Goal: Check status: Check status

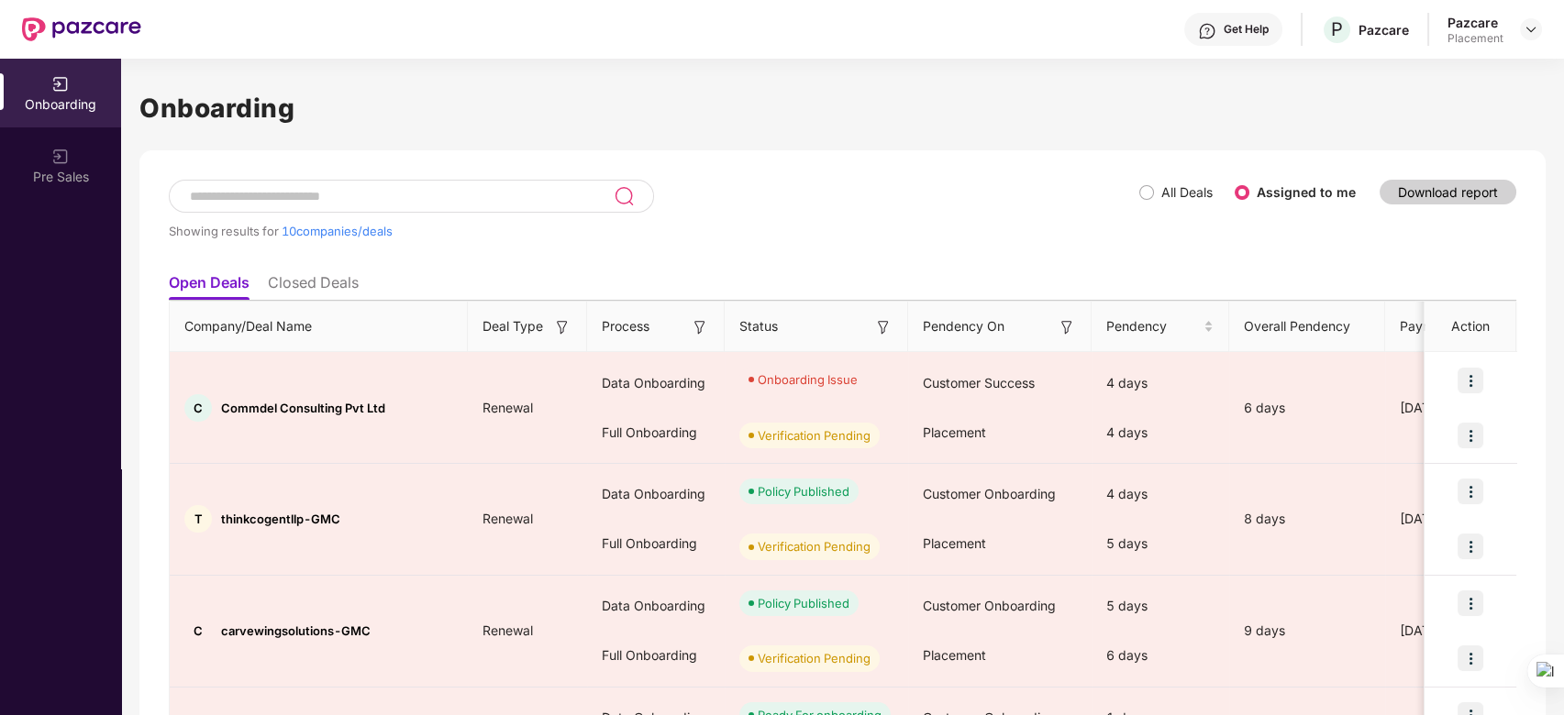
click at [433, 189] on input at bounding box center [401, 197] width 426 height 16
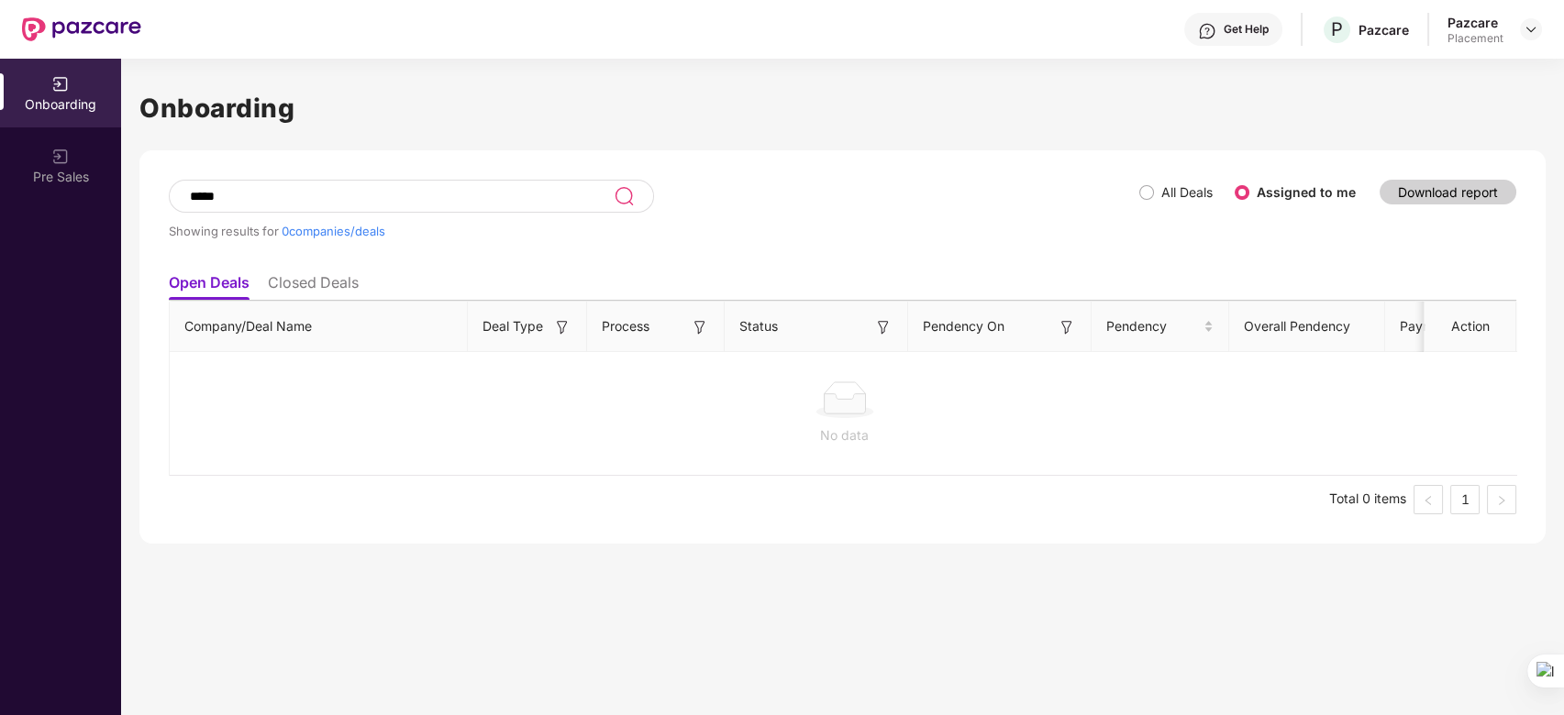
click at [311, 290] on li "Closed Deals" at bounding box center [313, 286] width 91 height 27
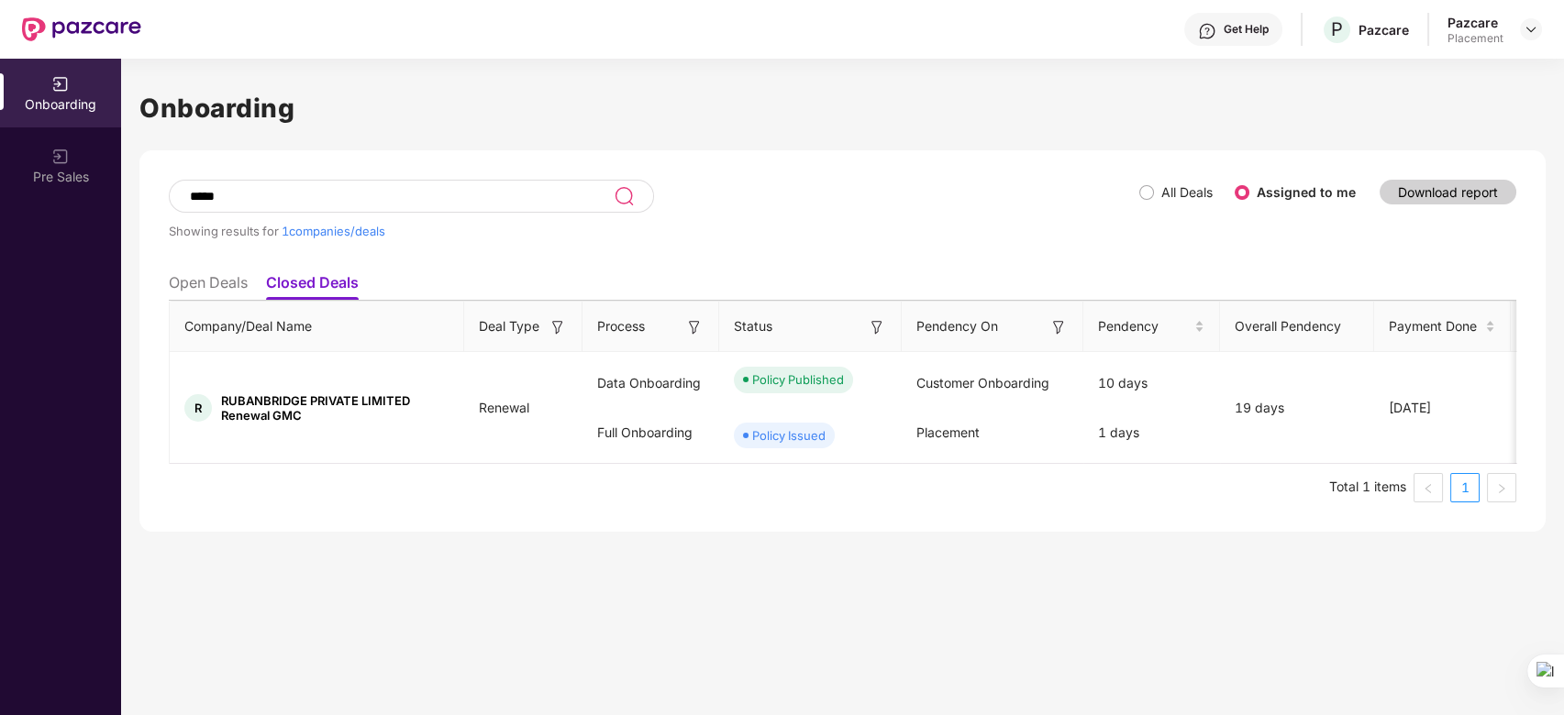
click at [208, 282] on li "Open Deals" at bounding box center [208, 286] width 79 height 27
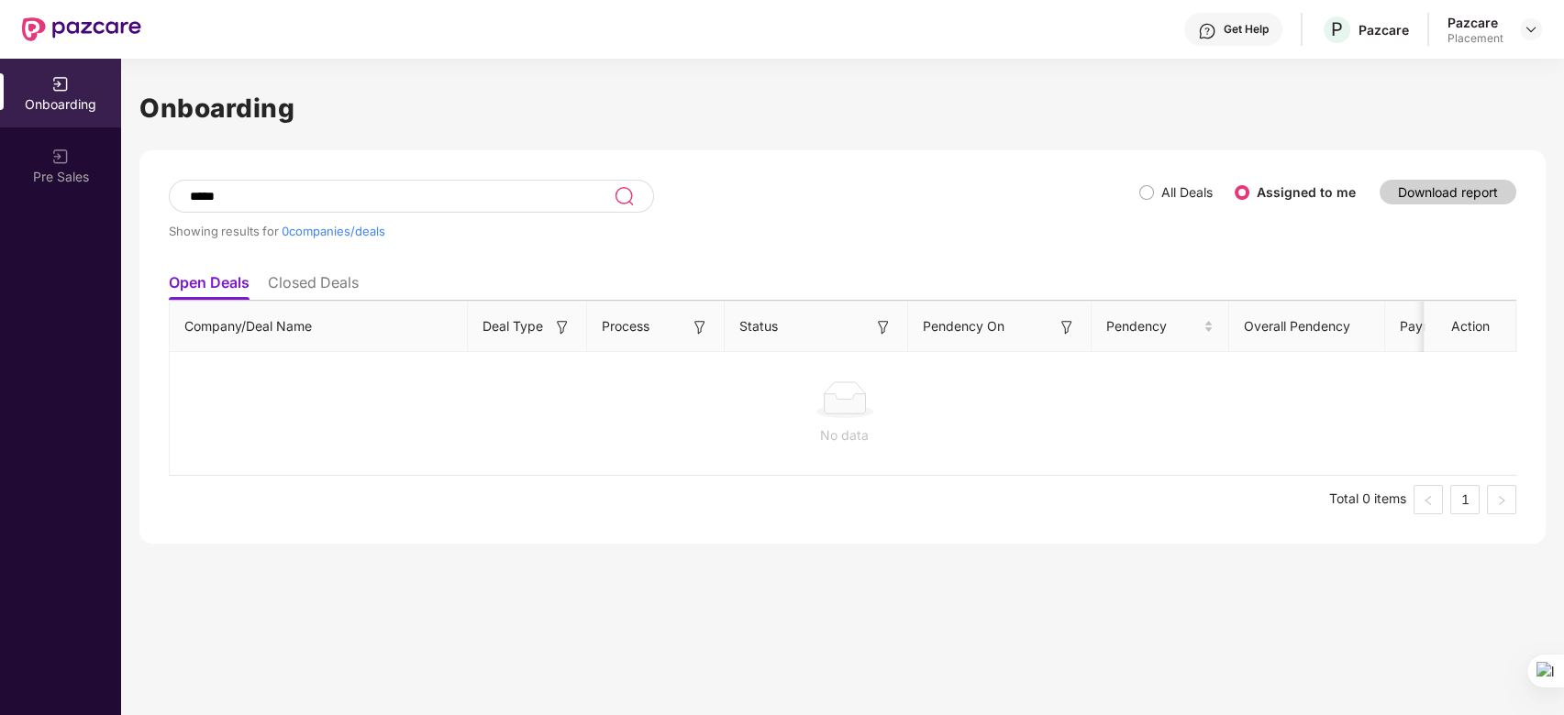
click at [255, 194] on input "*****" at bounding box center [401, 197] width 426 height 16
type input "*"
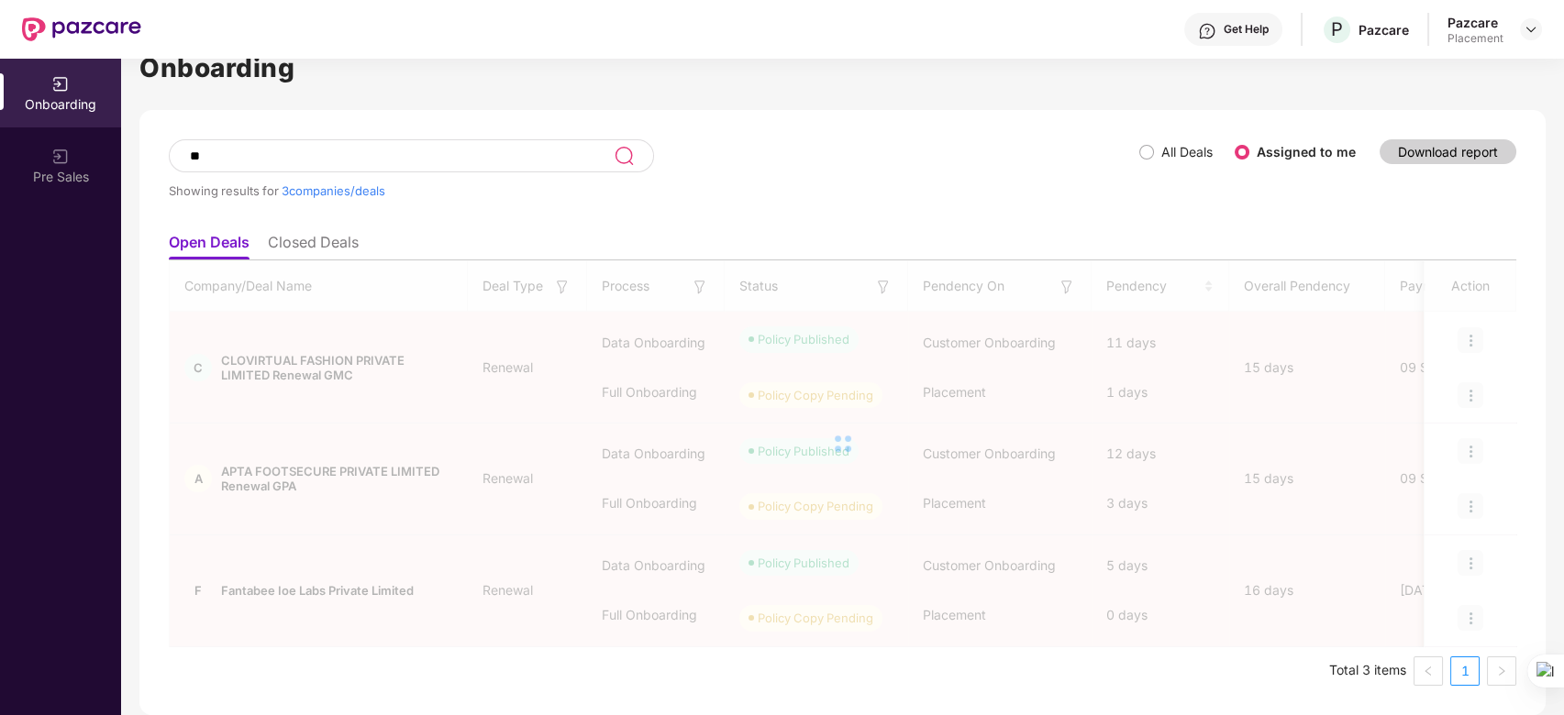
scroll to position [39, 0]
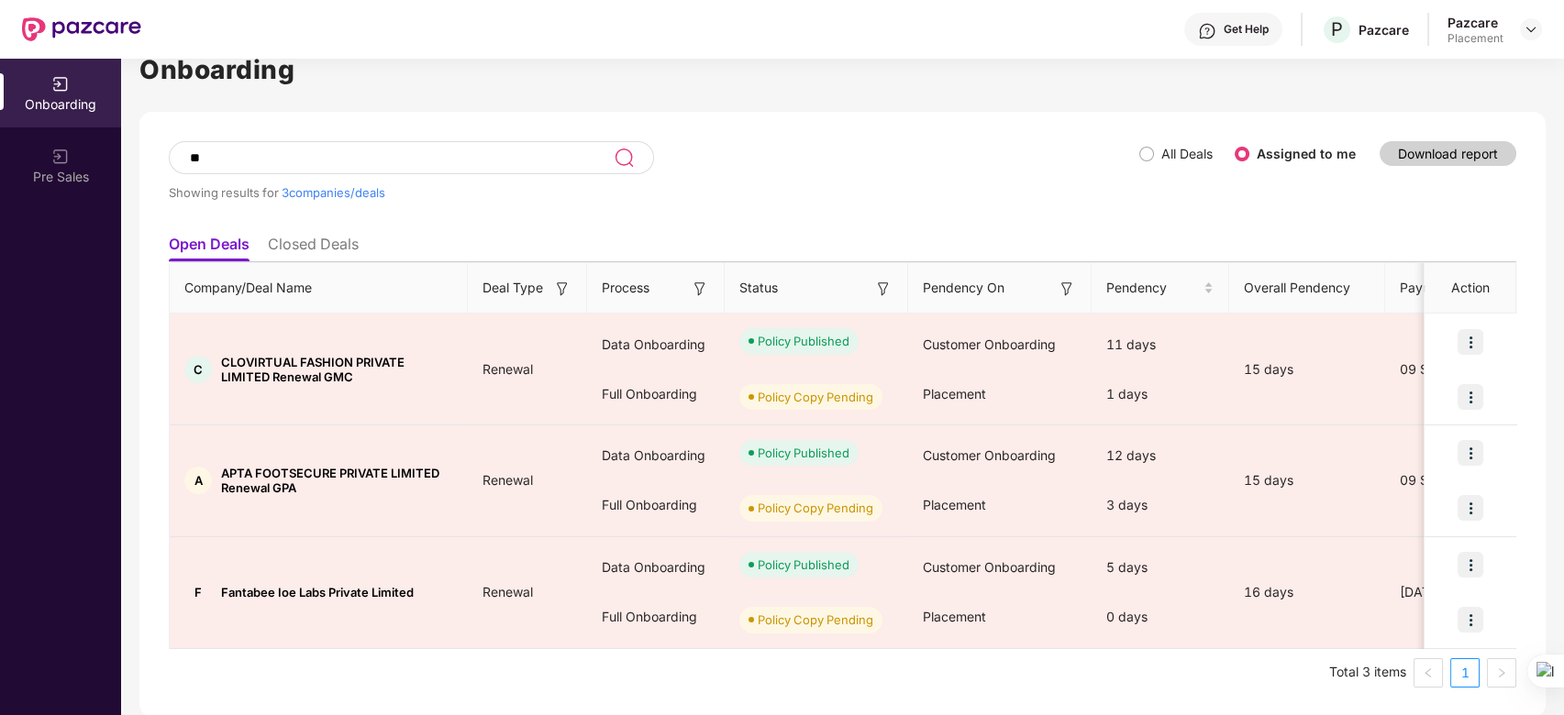
type input "*"
click at [770, 163] on div "Showing results for 3 companies/deals" at bounding box center [654, 183] width 970 height 84
click at [274, 152] on input at bounding box center [401, 158] width 426 height 16
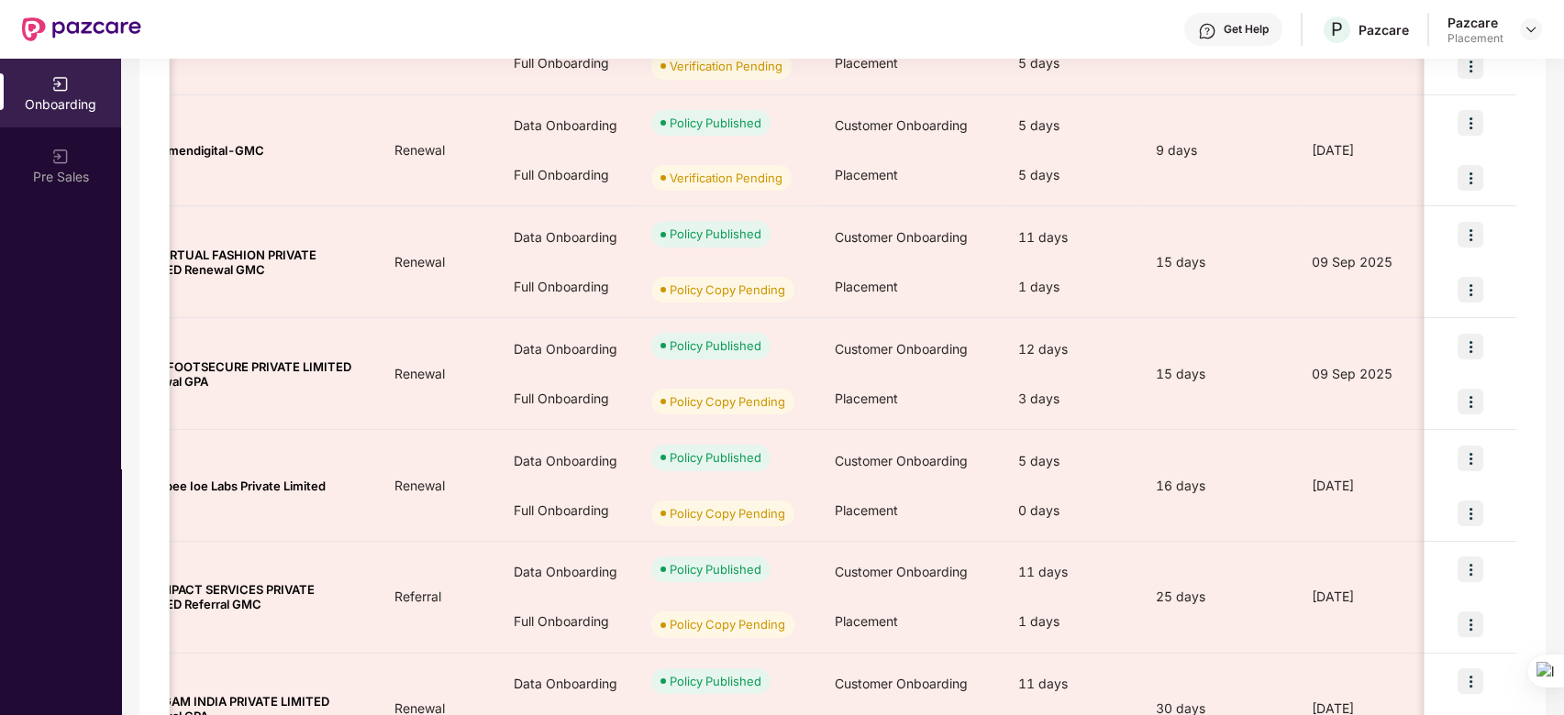
scroll to position [820, 0]
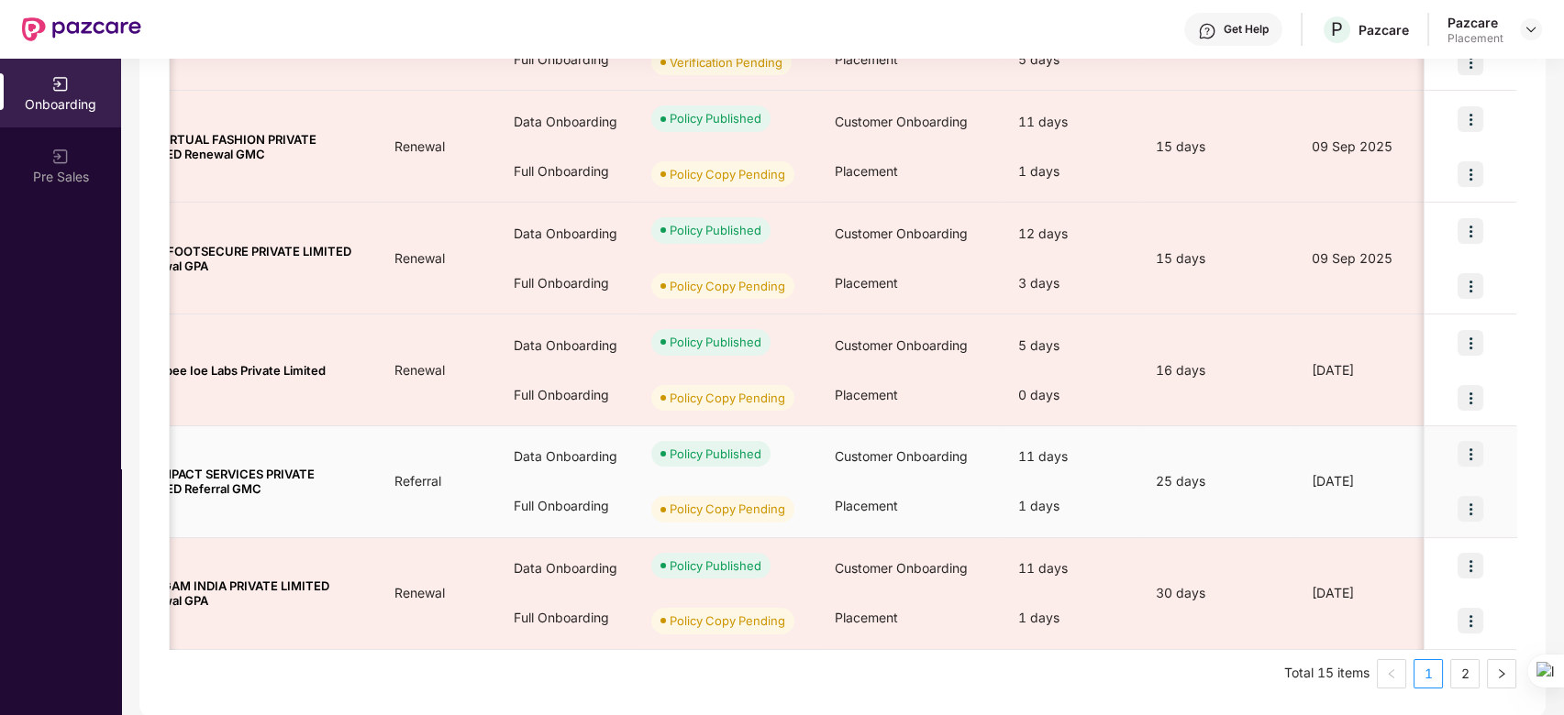
click at [827, 499] on div "Placement" at bounding box center [911, 506] width 183 height 50
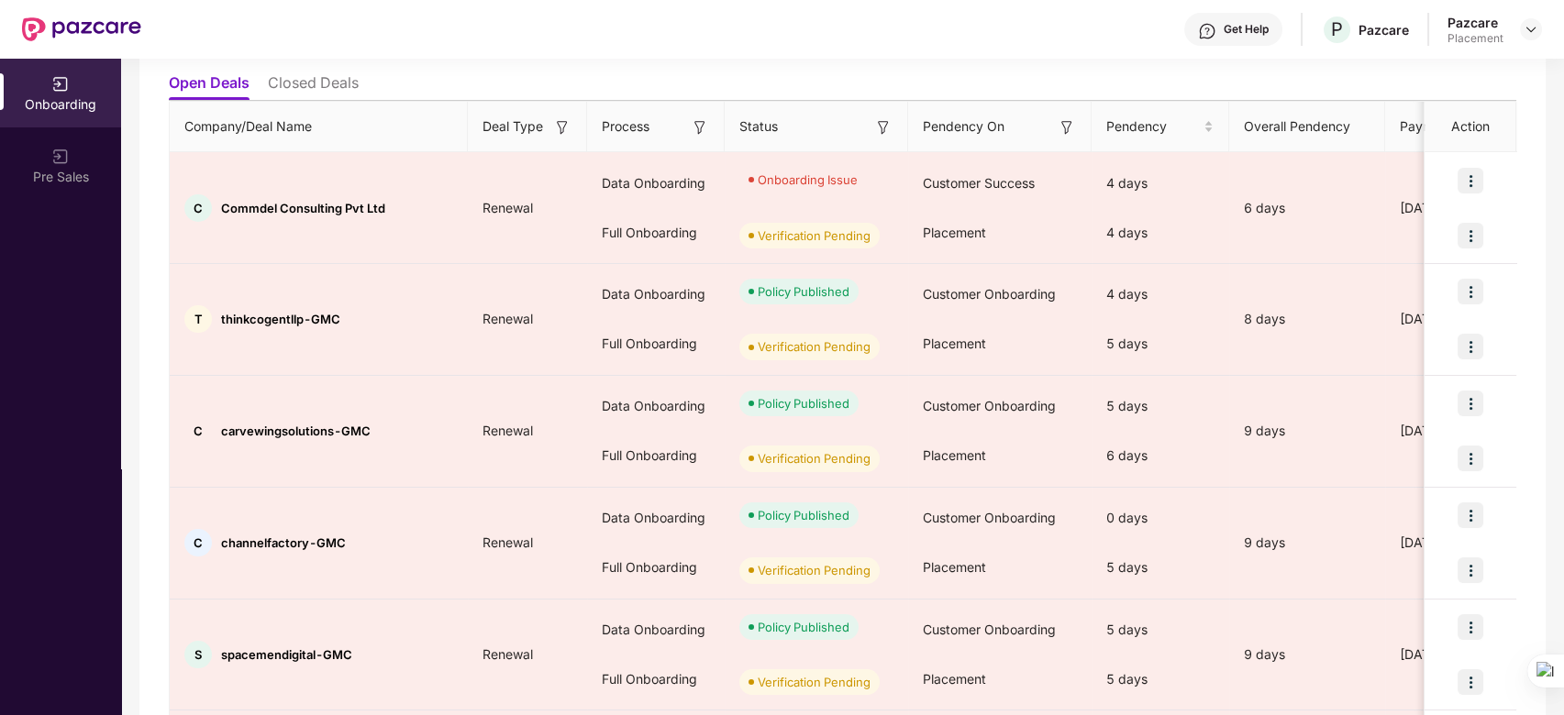
scroll to position [0, 0]
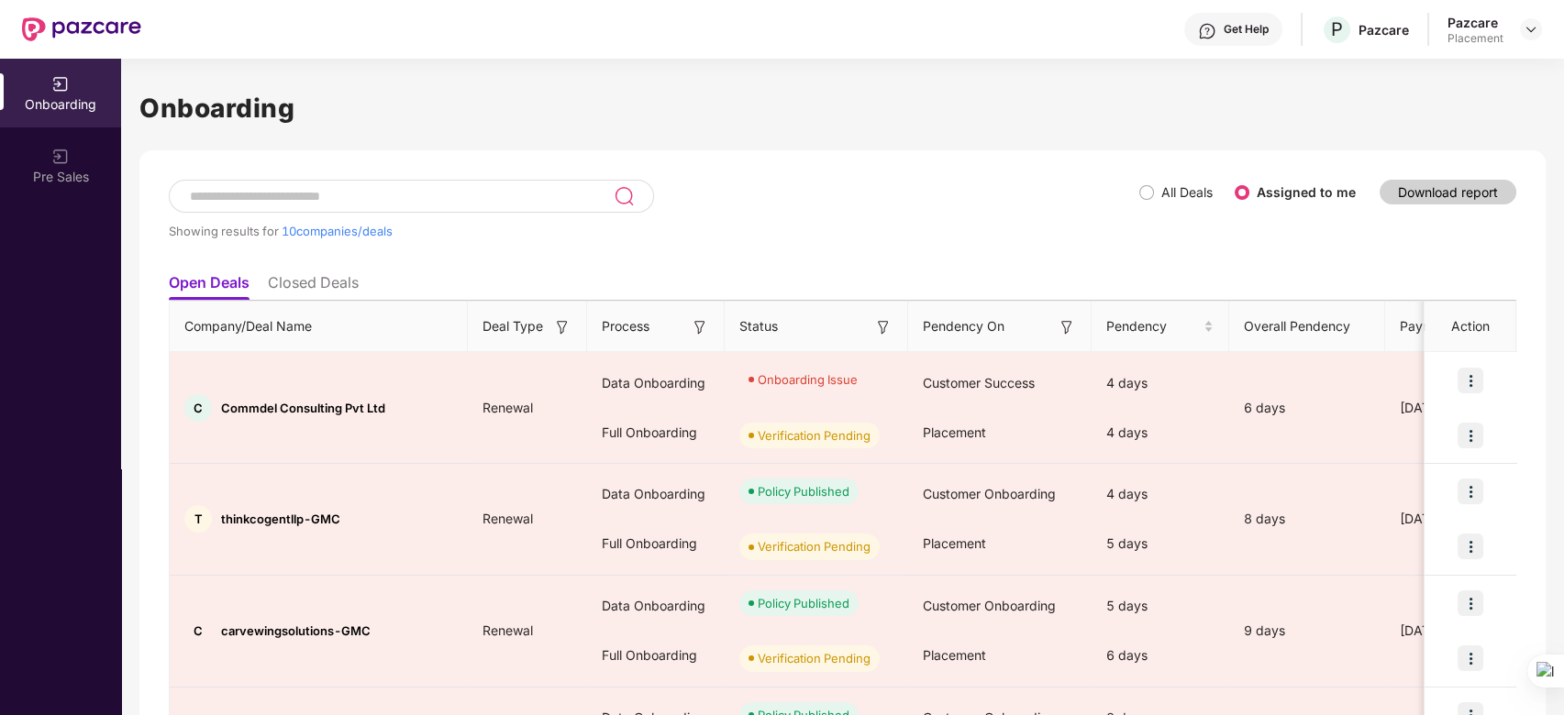
click at [308, 282] on li "Closed Deals" at bounding box center [313, 286] width 91 height 27
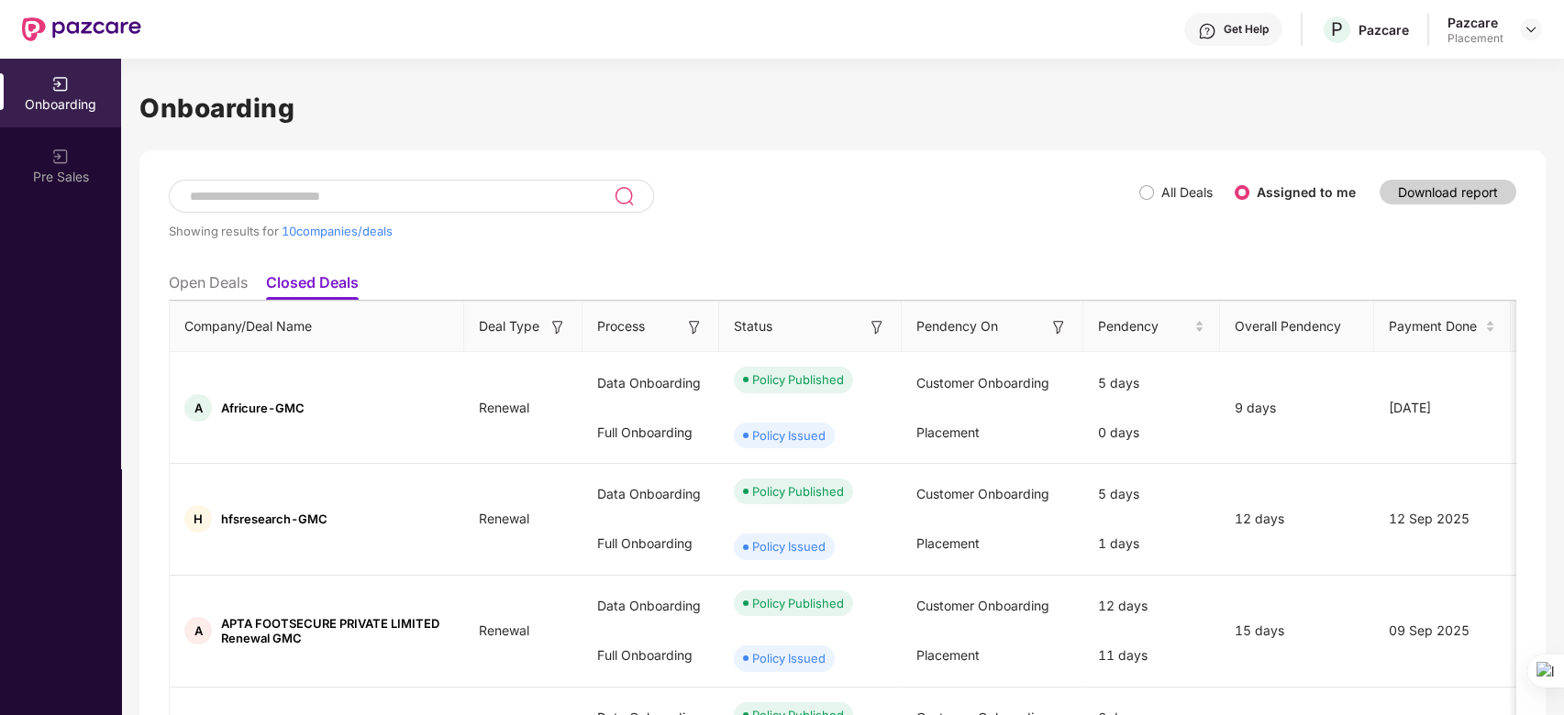
click at [356, 192] on input at bounding box center [401, 197] width 426 height 16
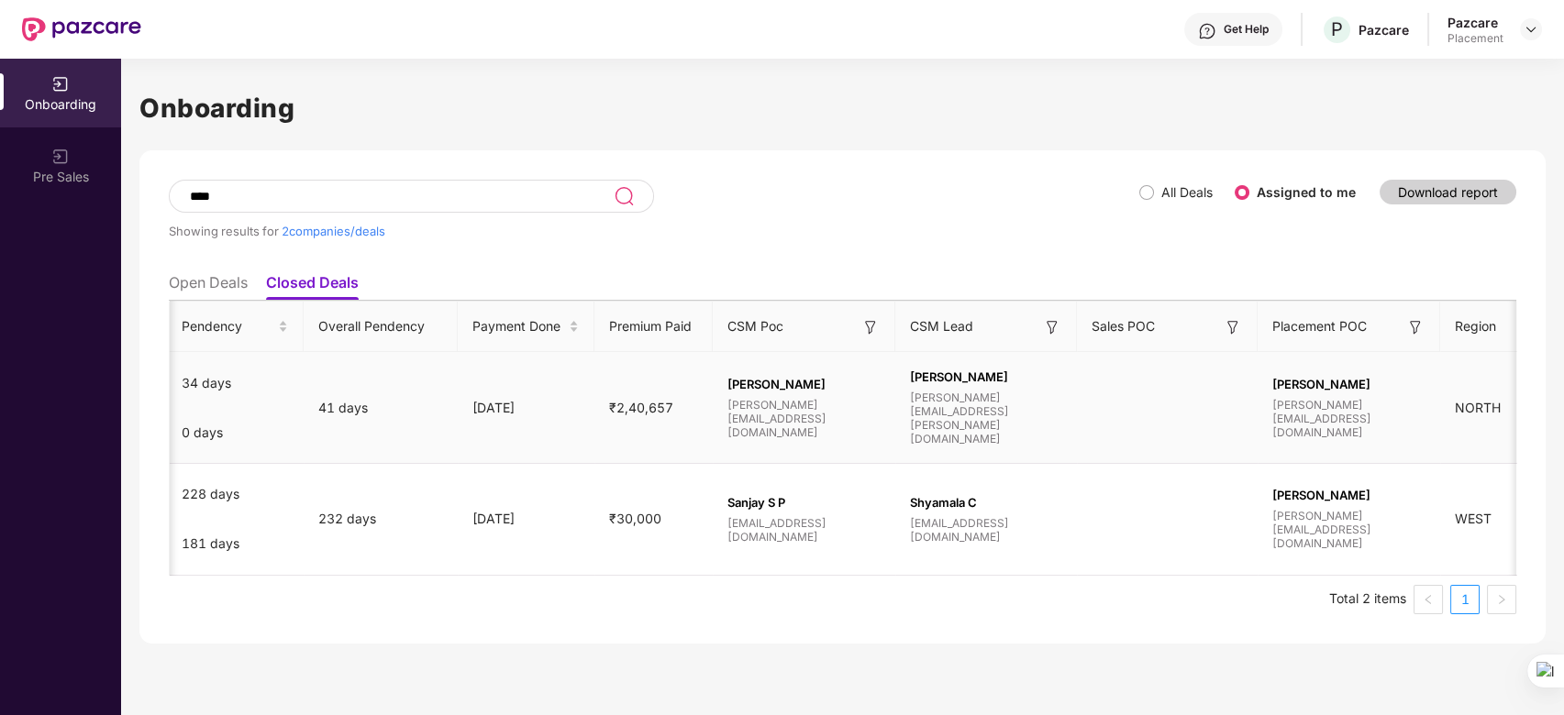
scroll to position [0, 1219]
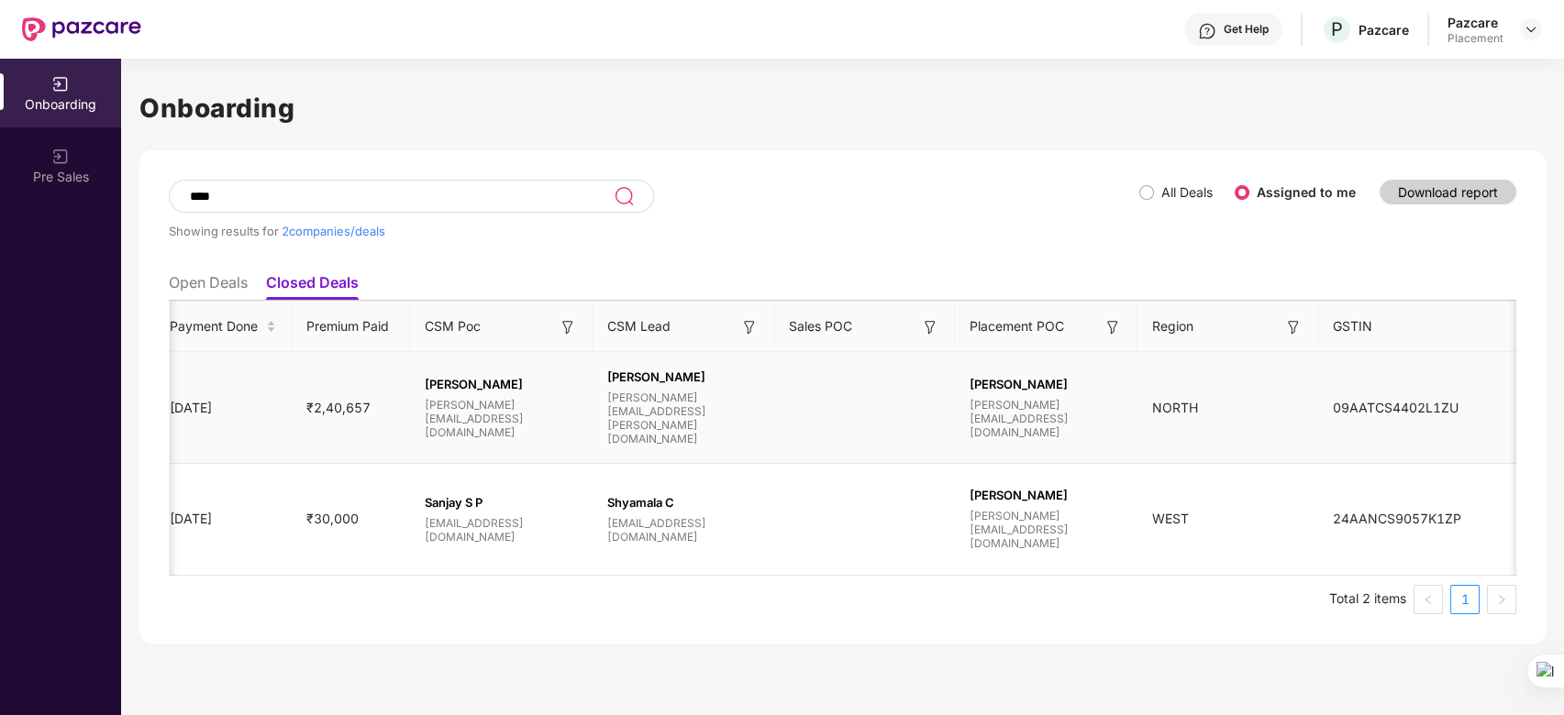
type input "****"
click at [1387, 404] on span "09AATCS4402L1ZU" at bounding box center [1395, 408] width 155 height 16
click at [780, 393] on td at bounding box center [864, 408] width 181 height 112
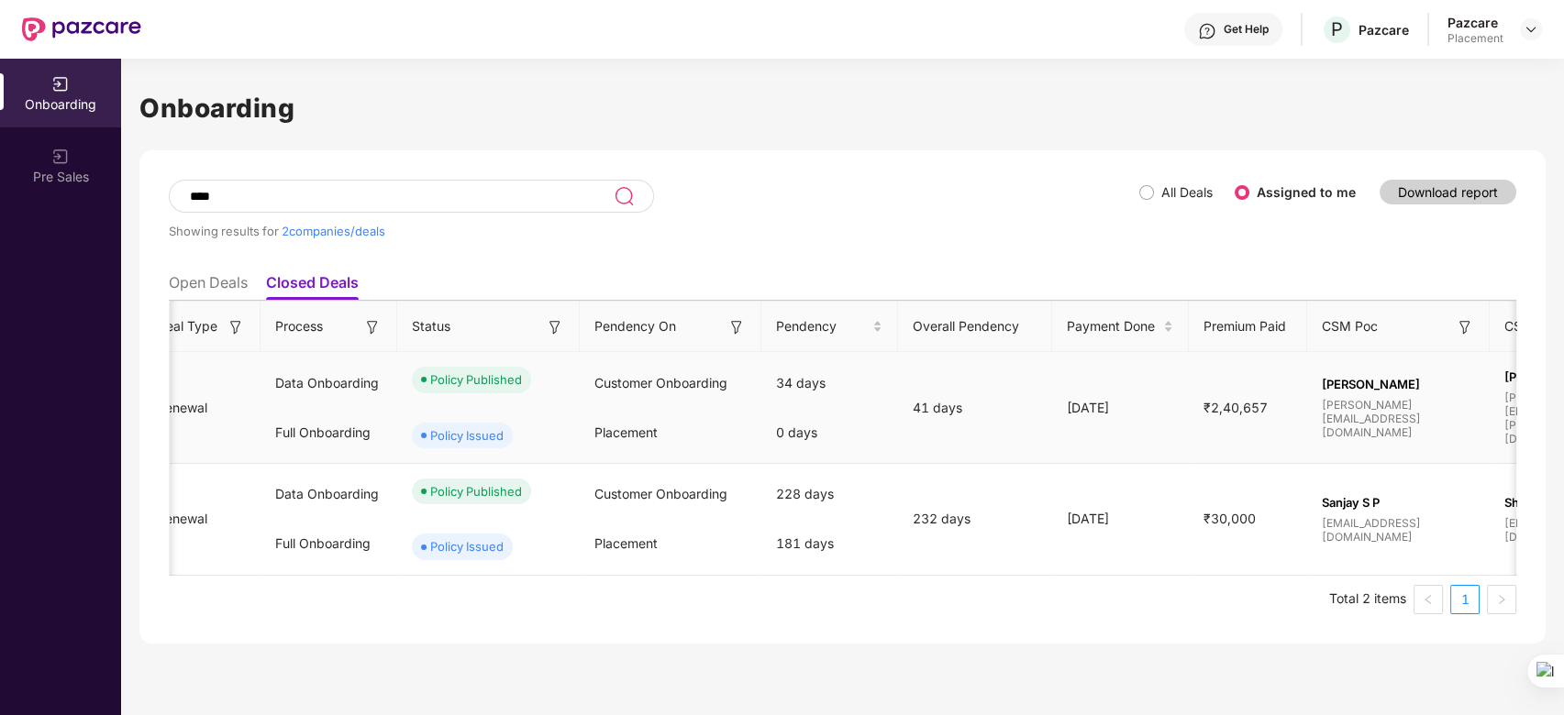
scroll to position [0, 0]
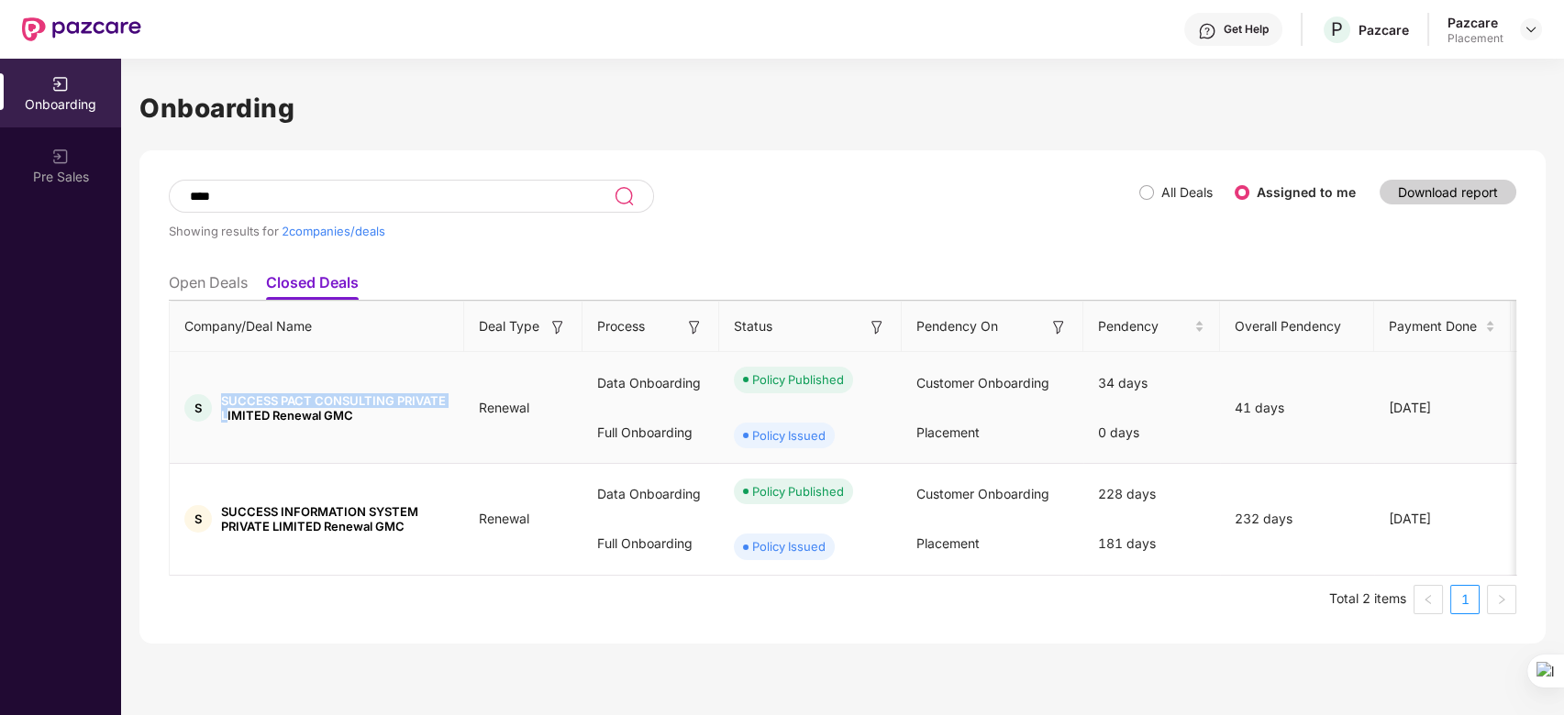
drag, startPoint x: 279, startPoint y: 408, endPoint x: 198, endPoint y: 406, distance: 80.7
click at [198, 406] on div "S SUCCESS PACT CONSULTING PRIVATE LIMITED Renewal GMC" at bounding box center [317, 407] width 294 height 29
click at [198, 406] on div "S" at bounding box center [198, 408] width 28 height 28
click at [780, 378] on div "Policy Published" at bounding box center [798, 380] width 92 height 18
click at [782, 437] on div "Policy Issued" at bounding box center [788, 435] width 73 height 18
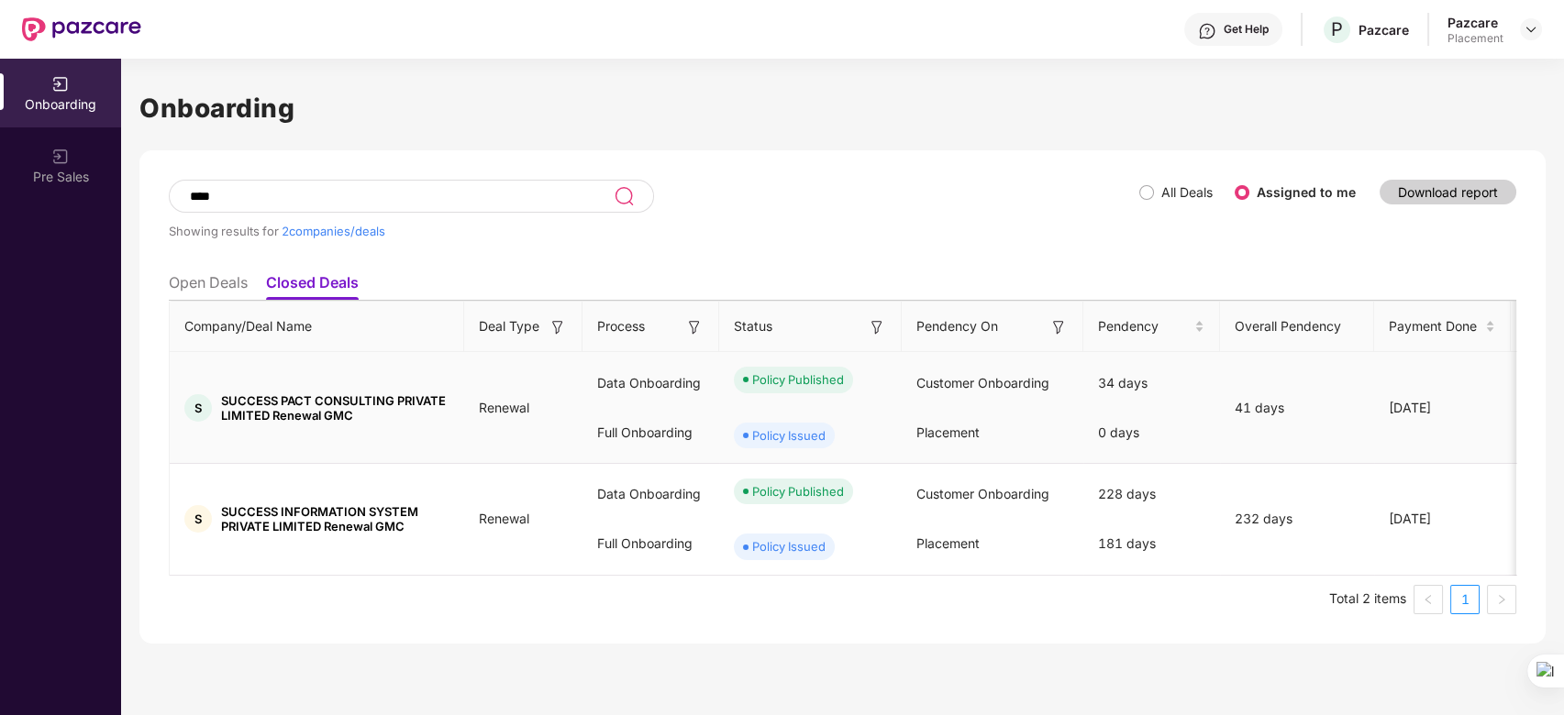
click at [500, 429] on td "Renewal" at bounding box center [523, 408] width 118 height 112
click at [207, 281] on li "Open Deals" at bounding box center [208, 286] width 79 height 27
